Goal: Task Accomplishment & Management: Manage account settings

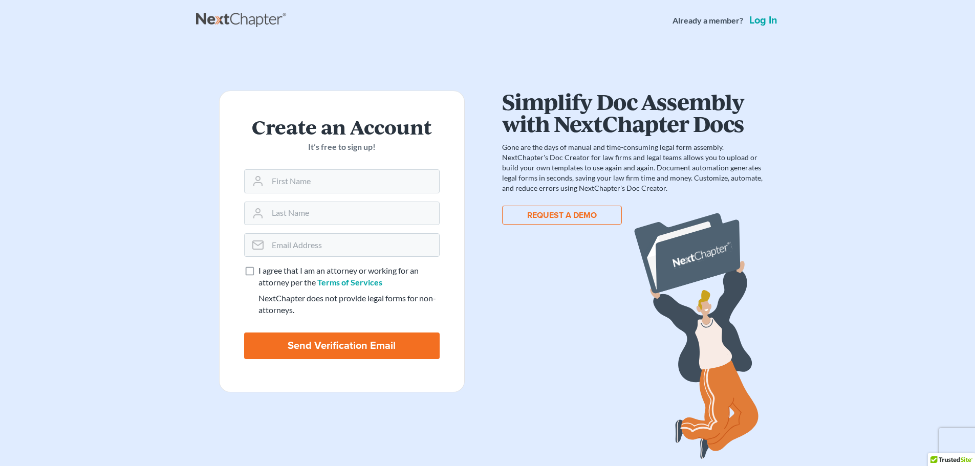
click at [769, 19] on link "Log in" at bounding box center [763, 20] width 32 height 10
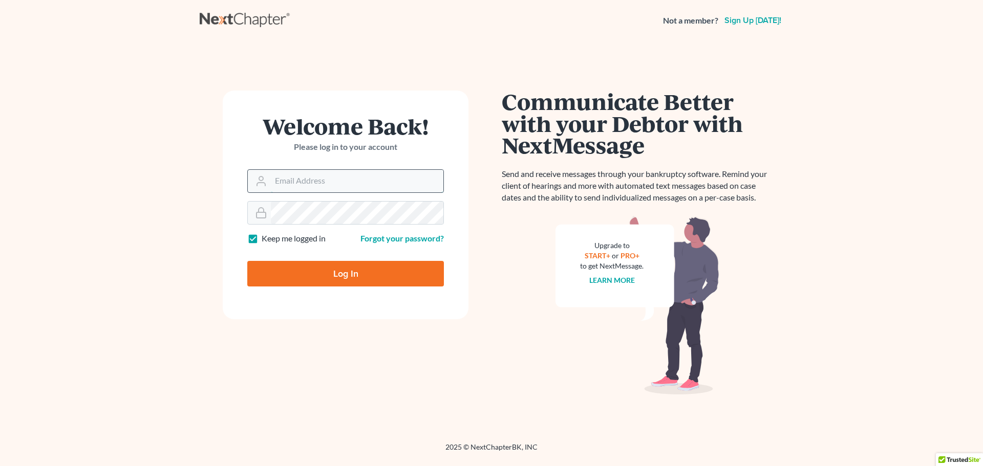
click at [272, 184] on input "Email Address" at bounding box center [357, 181] width 172 height 23
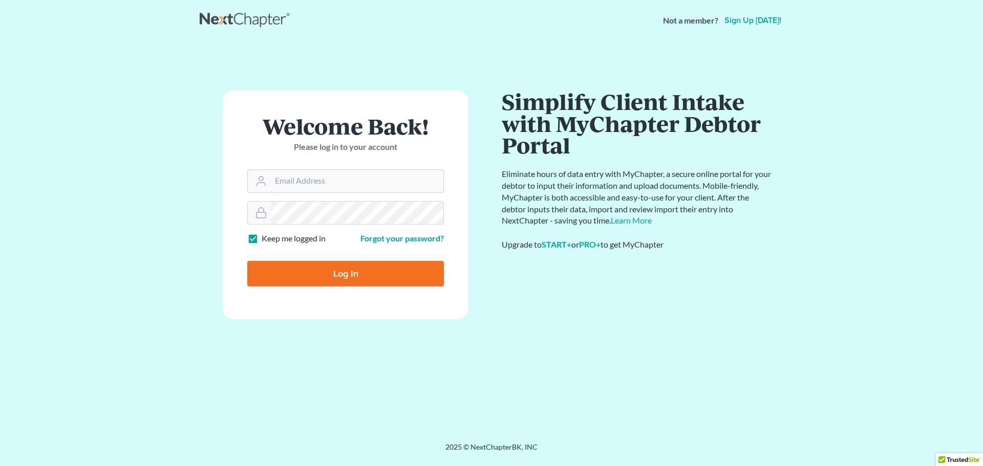
type input "atwelllaw1@gmail.com"
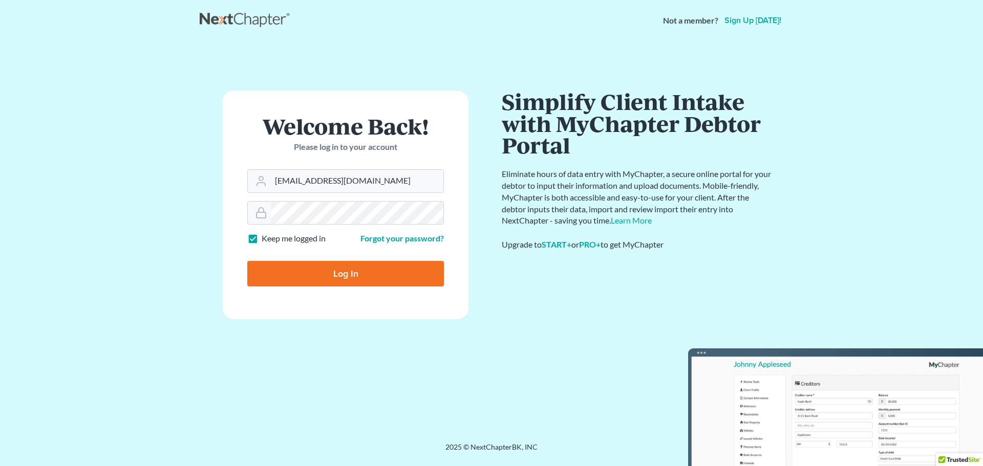
click at [826, 337] on main "Welcome Back! Please log in to your account Email Address atwelllaw1@gmail.com …" at bounding box center [491, 229] width 983 height 377
